Goal: Information Seeking & Learning: Check status

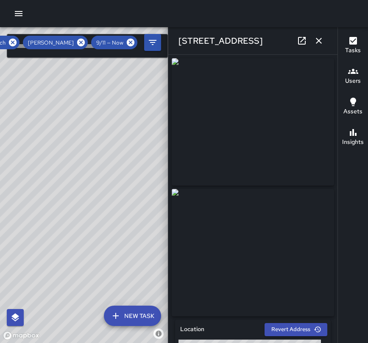
scroll to position [642, 0]
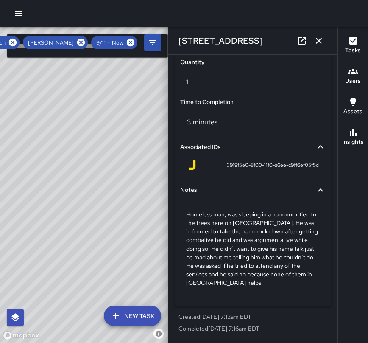
click at [263, 129] on div "3 minutes" at bounding box center [253, 122] width 146 height 24
click at [317, 42] on icon "button" at bounding box center [319, 41] width 6 height 6
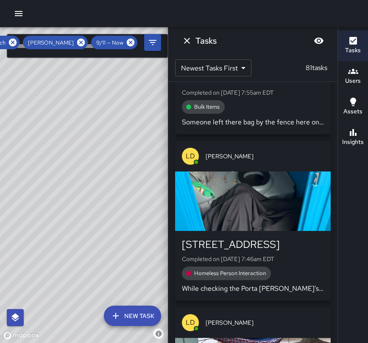
scroll to position [9976, 0]
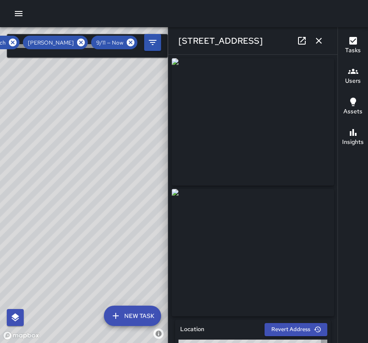
type input "**********"
click at [320, 48] on button "button" at bounding box center [319, 40] width 17 height 17
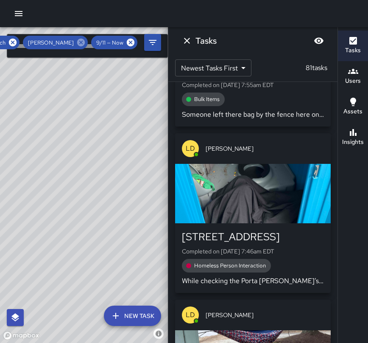
click at [83, 42] on icon at bounding box center [81, 43] width 8 height 8
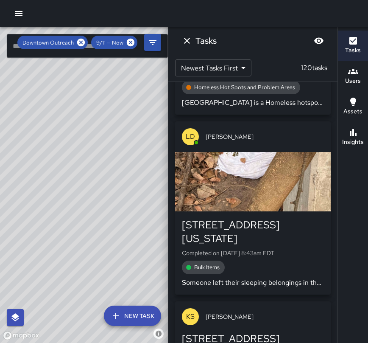
scroll to position [13924, 0]
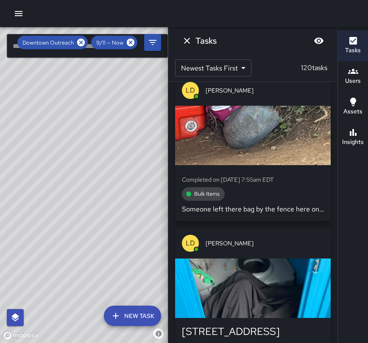
click at [343, 76] on button "Users" at bounding box center [353, 76] width 30 height 31
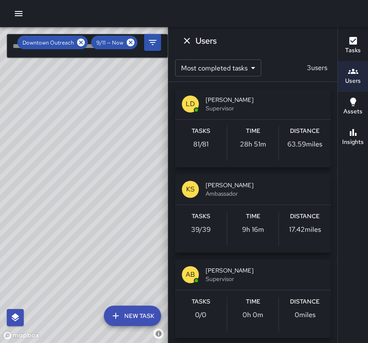
click at [289, 185] on span "[PERSON_NAME]" at bounding box center [265, 185] width 118 height 8
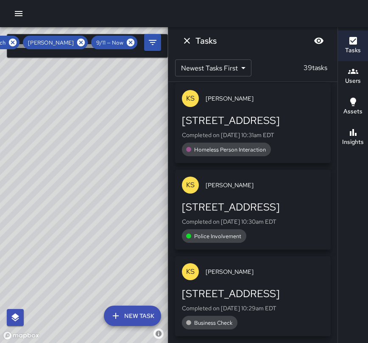
scroll to position [3693, 0]
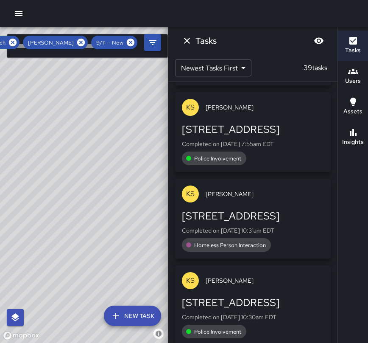
click at [255, 49] on div "Tasks" at bounding box center [252, 40] width 169 height 27
click at [157, 44] on icon "Filters" at bounding box center [153, 42] width 10 height 10
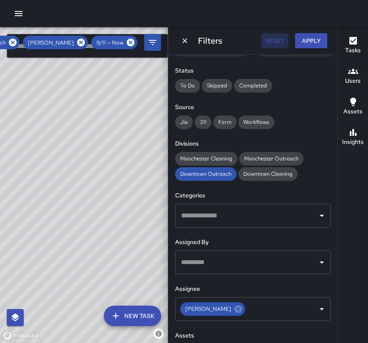
click at [277, 44] on button "Reset" at bounding box center [274, 41] width 27 height 16
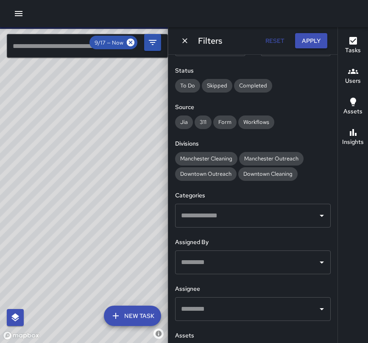
scroll to position [151, 0]
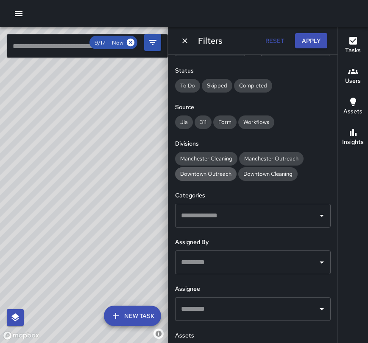
click at [216, 171] on span "Downtown Outreach" at bounding box center [206, 173] width 62 height 7
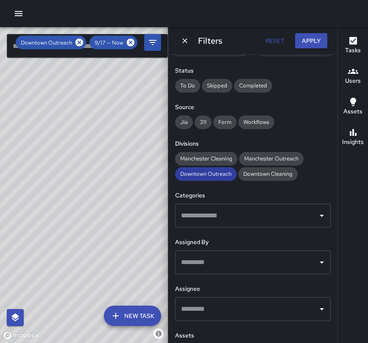
scroll to position [0, 0]
click at [353, 76] on icon "button" at bounding box center [353, 71] width 10 height 10
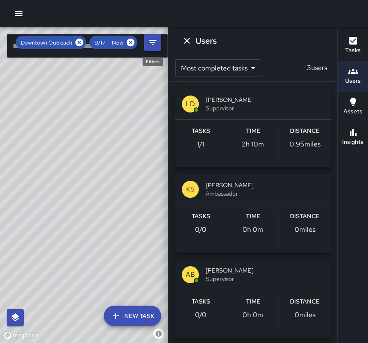
click at [152, 42] on icon "Filters" at bounding box center [153, 42] width 10 height 10
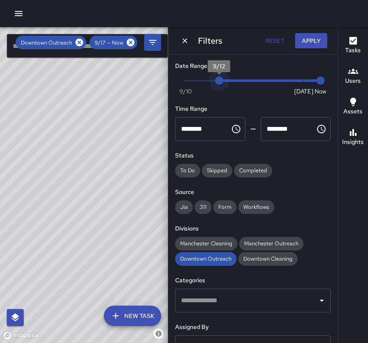
type input "*"
drag, startPoint x: 299, startPoint y: 82, endPoint x: 205, endPoint y: 82, distance: 94.2
click at [205, 82] on span "9/11" at bounding box center [202, 80] width 8 height 8
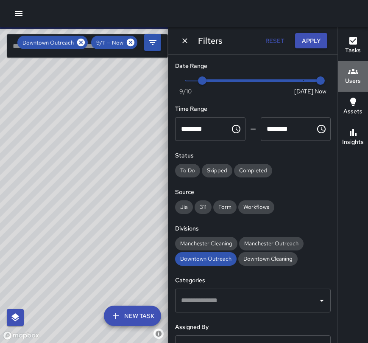
click at [351, 78] on h6 "Users" at bounding box center [353, 80] width 16 height 9
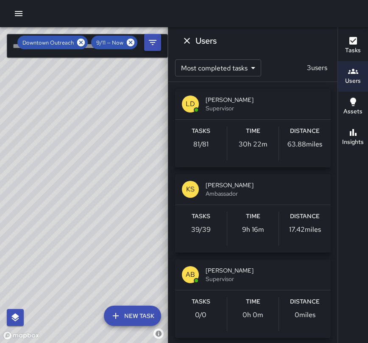
click at [156, 43] on icon "Filters" at bounding box center [153, 42] width 10 height 10
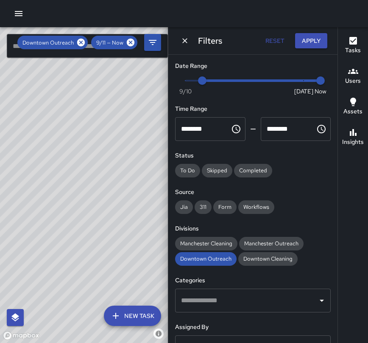
click at [277, 67] on h6 "Date Range" at bounding box center [253, 66] width 156 height 9
click at [349, 73] on icon "button" at bounding box center [353, 71] width 10 height 5
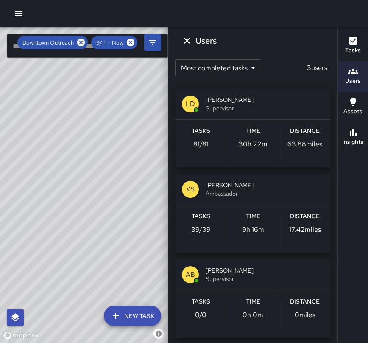
click at [241, 112] on span "Supervisor" at bounding box center [265, 108] width 118 height 8
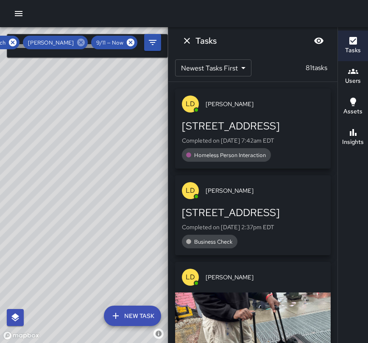
click at [82, 42] on icon at bounding box center [80, 42] width 9 height 9
click at [354, 88] on button "Users" at bounding box center [353, 76] width 30 height 31
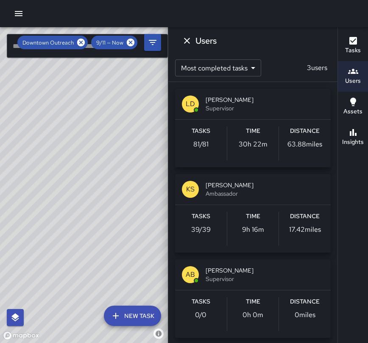
click at [129, 272] on div "© Mapbox © OpenStreetMap Improve this map" at bounding box center [84, 185] width 168 height 316
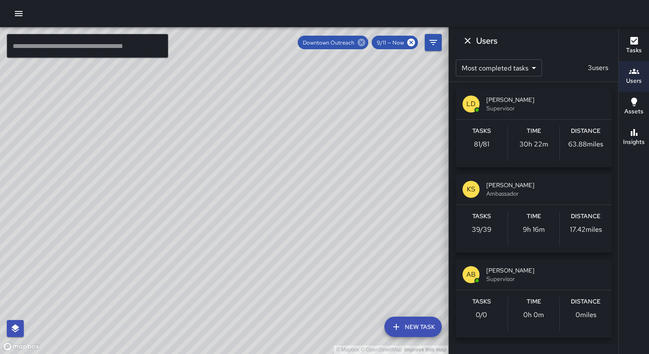
click at [365, 43] on icon at bounding box center [361, 42] width 9 height 9
click at [368, 133] on div "© Mapbox © OpenStreetMap Improve this map" at bounding box center [224, 190] width 448 height 327
drag, startPoint x: 202, startPoint y: 204, endPoint x: 287, endPoint y: 200, distance: 85.4
click at [287, 200] on div "© Mapbox © OpenStreetMap Improve this map" at bounding box center [224, 190] width 448 height 327
drag, startPoint x: 192, startPoint y: 205, endPoint x: 380, endPoint y: 190, distance: 189.0
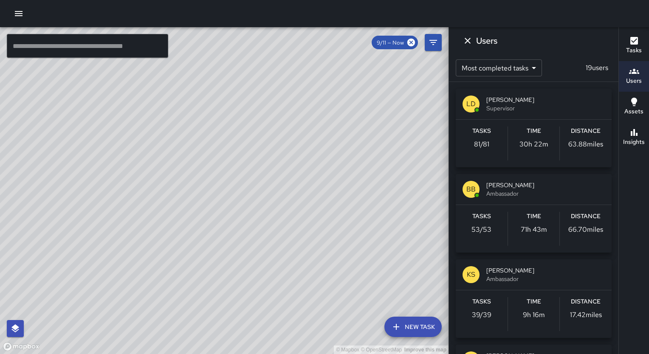
click at [368, 190] on div "© Mapbox © OpenStreetMap Improve this map" at bounding box center [224, 190] width 448 height 327
click at [368, 197] on div "© Mapbox © OpenStreetMap Improve this map" at bounding box center [224, 190] width 448 height 327
click at [287, 193] on div "© Mapbox © OpenStreetMap Improve this map" at bounding box center [224, 190] width 448 height 327
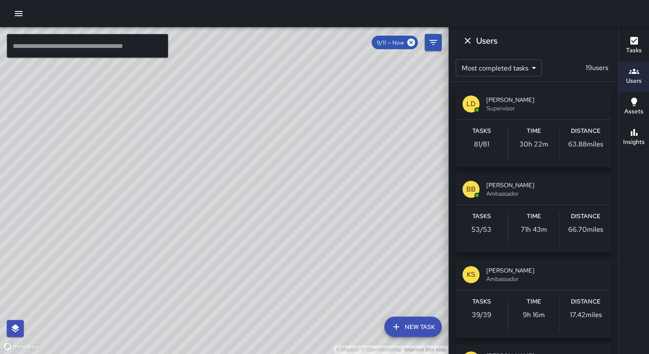
drag, startPoint x: 393, startPoint y: 204, endPoint x: 248, endPoint y: 282, distance: 164.8
click at [248, 282] on div "© Mapbox © OpenStreetMap Improve this map" at bounding box center [224, 190] width 448 height 327
